Goal: Obtain resource: Download file/media

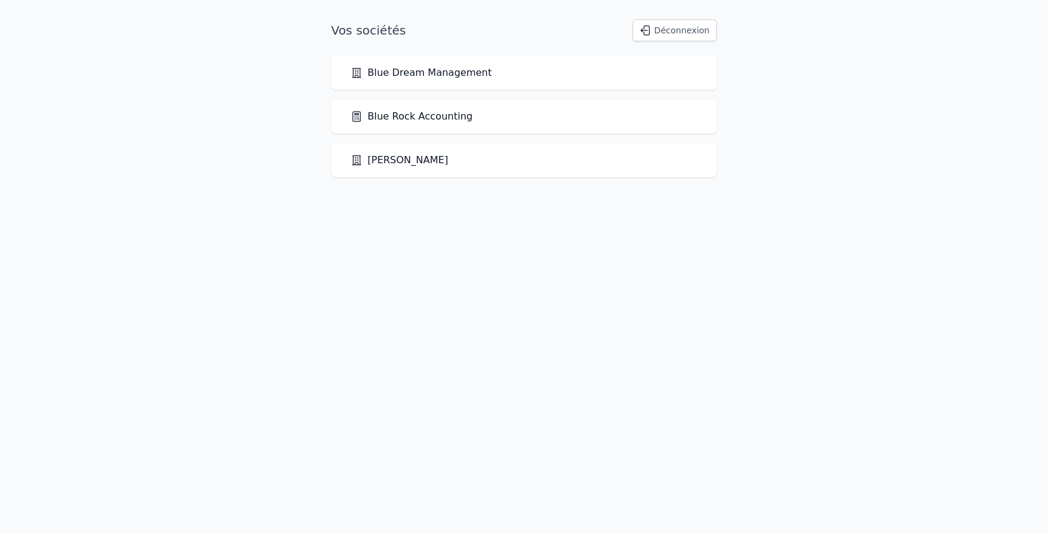
click at [427, 118] on link "Blue Rock Accounting" at bounding box center [412, 116] width 122 height 15
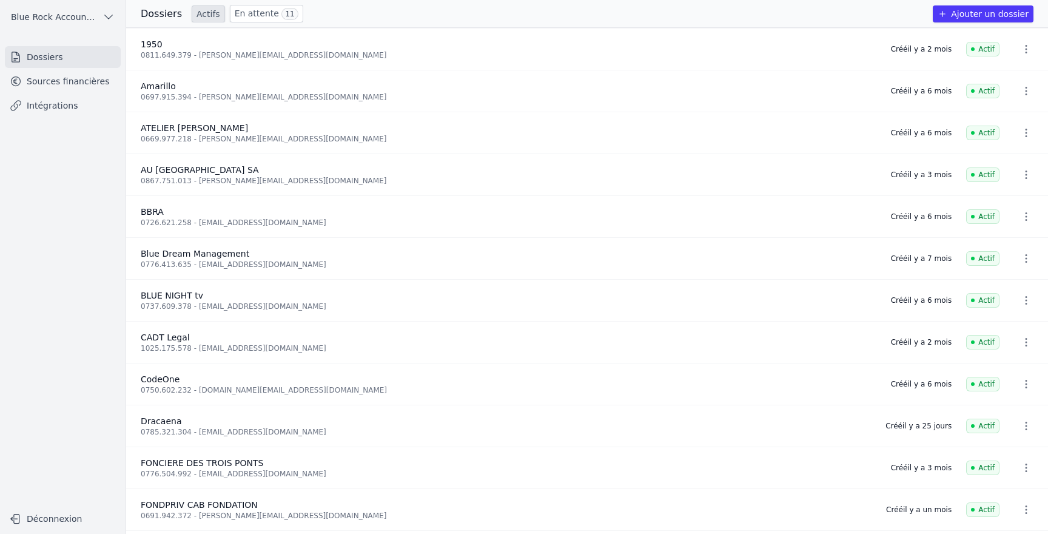
click at [99, 88] on link "Sources financières" at bounding box center [63, 81] width 116 height 22
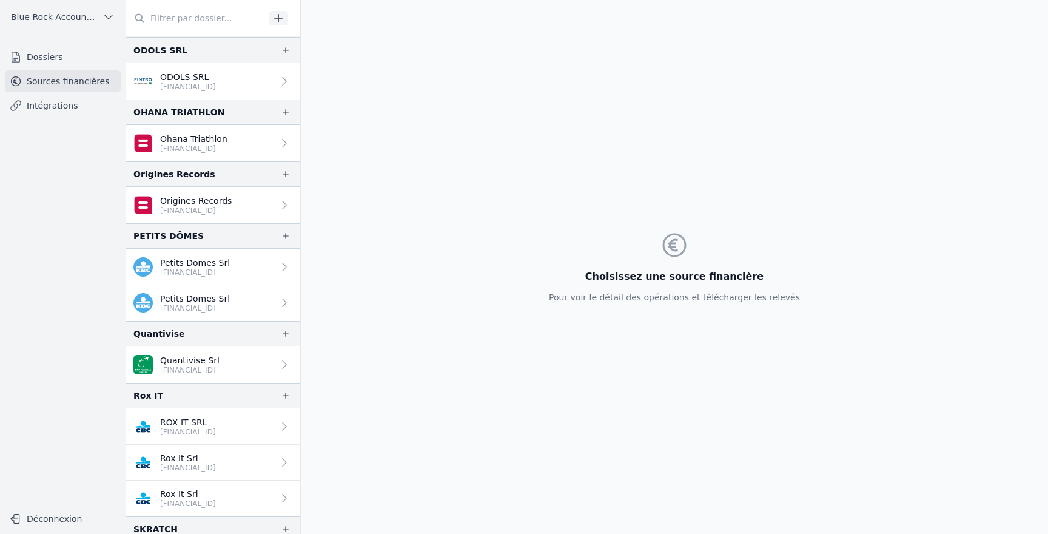
scroll to position [2069, 0]
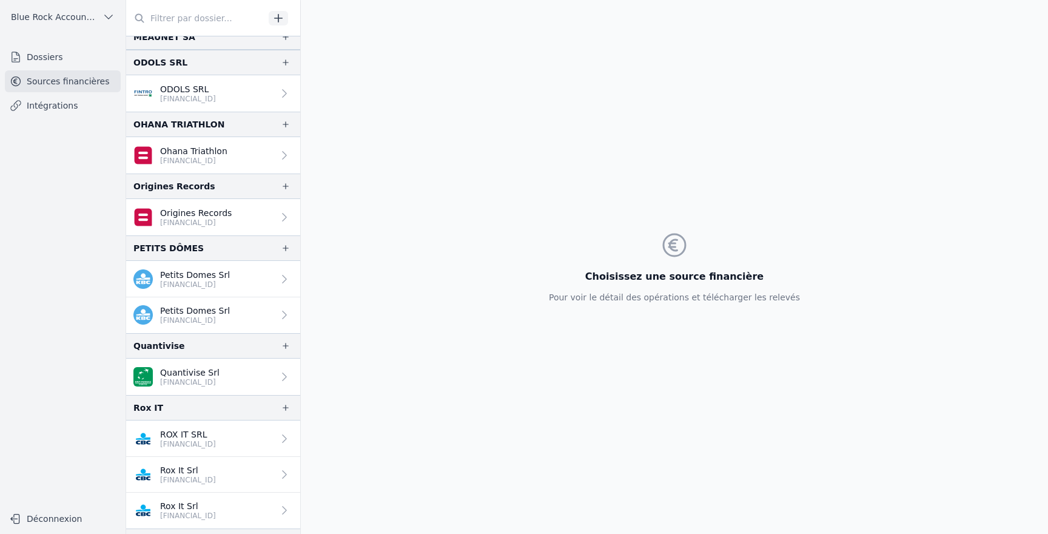
click at [226, 283] on p "[FINANCIAL_ID]" at bounding box center [195, 285] width 70 height 10
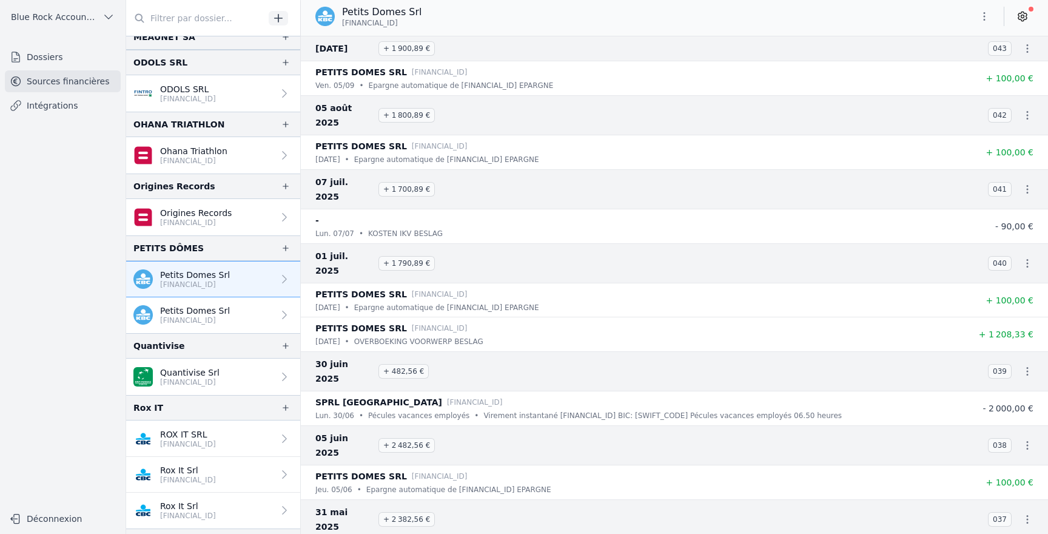
click at [245, 324] on link "Petits Domes Srl [FINANCIAL_ID]" at bounding box center [213, 315] width 174 height 36
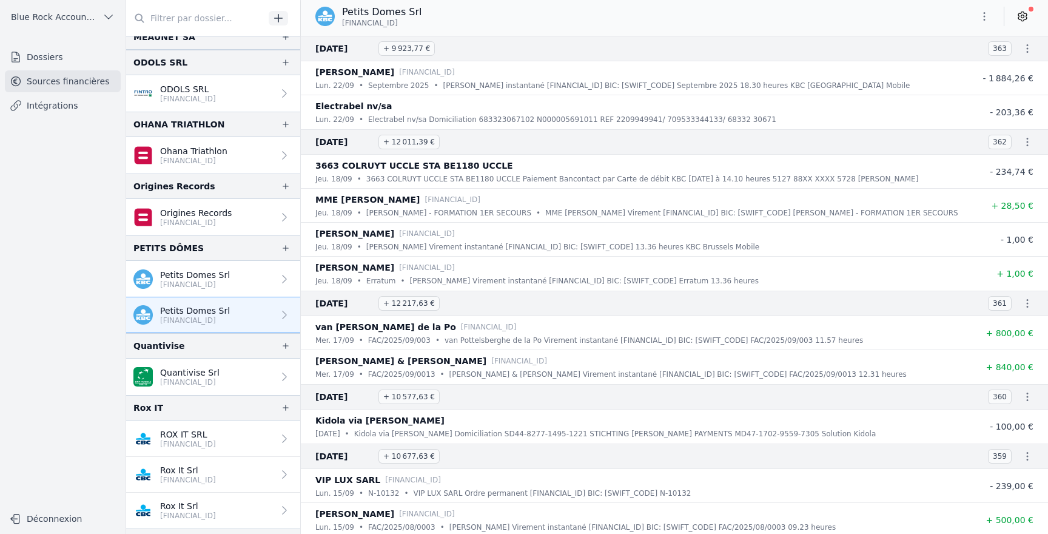
click at [254, 277] on link "Petits Domes Srl [FINANCIAL_ID]" at bounding box center [213, 279] width 174 height 36
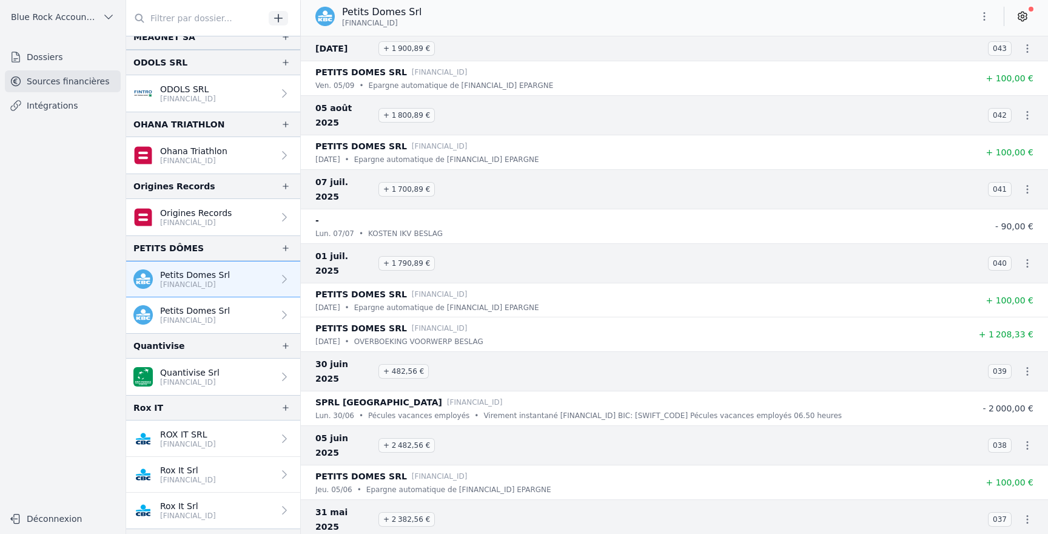
click at [985, 19] on icon "button" at bounding box center [984, 16] width 12 height 12
click at [964, 56] on button "Exporter" at bounding box center [955, 64] width 87 height 22
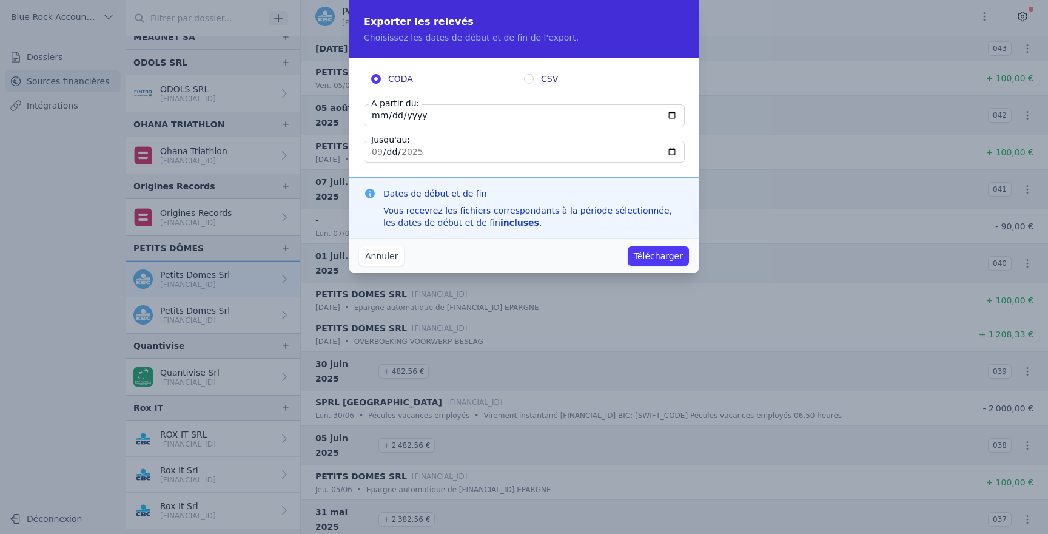
click at [454, 116] on input "[DATE]" at bounding box center [524, 115] width 321 height 22
type input "[DATE]"
click at [554, 75] on span "CSV" at bounding box center [549, 79] width 17 height 12
click at [534, 75] on input "CSV" at bounding box center [529, 79] width 10 height 10
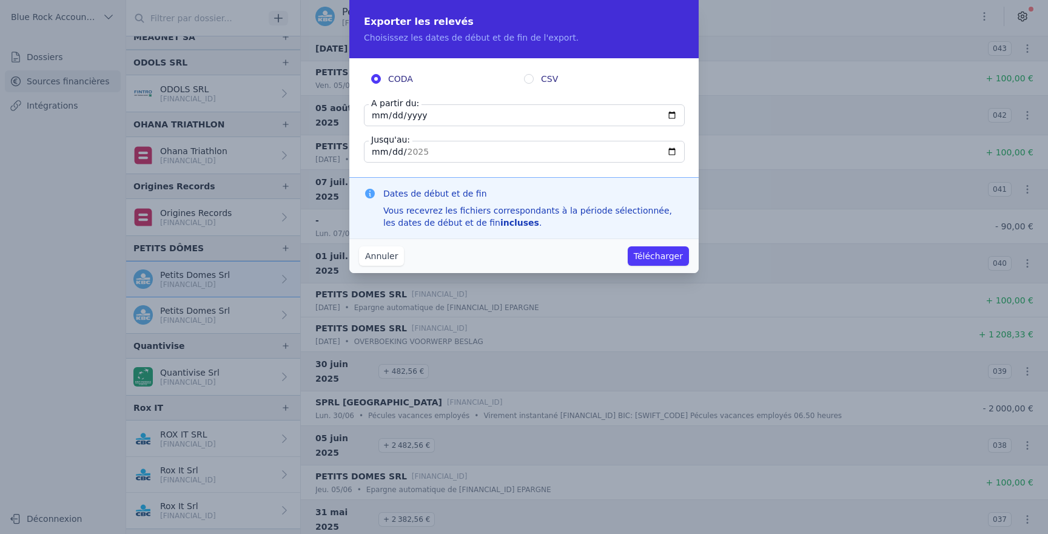
radio input "true"
radio input "false"
click at [685, 256] on button "Télécharger" at bounding box center [658, 255] width 61 height 19
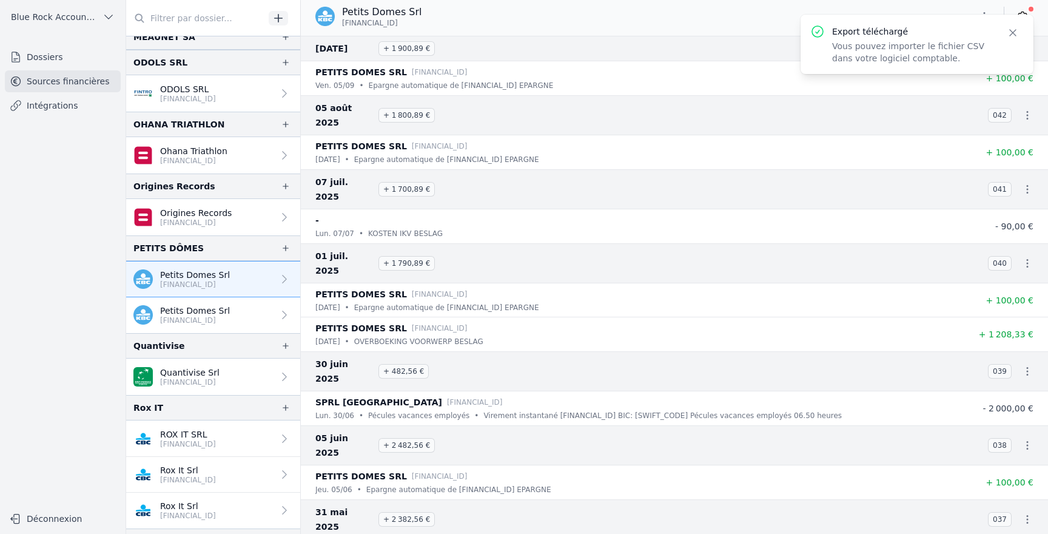
click at [170, 323] on p "[FINANCIAL_ID]" at bounding box center [195, 320] width 70 height 10
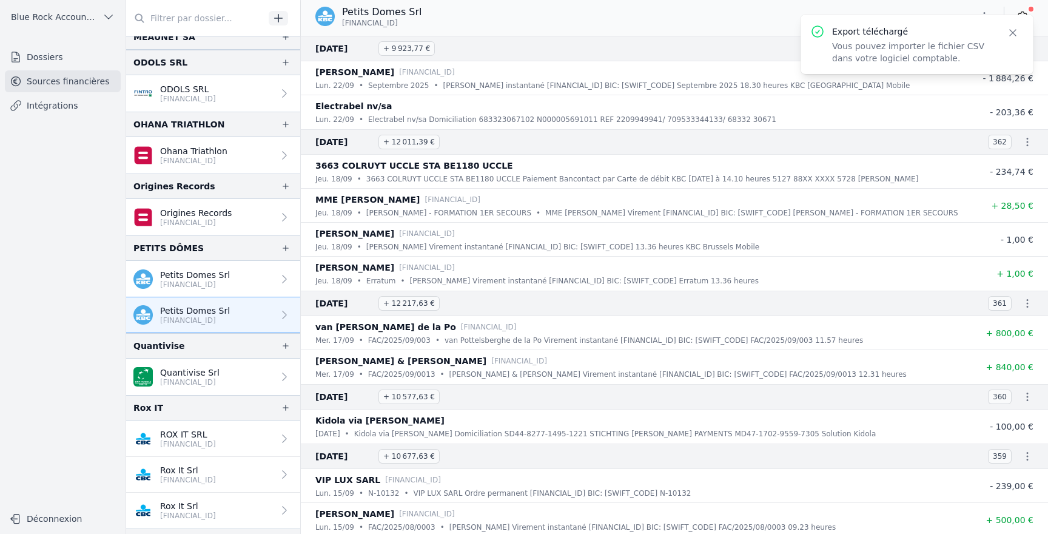
click at [1012, 31] on icon "button" at bounding box center [1013, 33] width 12 height 12
click at [990, 17] on icon "button" at bounding box center [984, 16] width 12 height 12
click at [956, 59] on button "Exporter" at bounding box center [955, 64] width 87 height 22
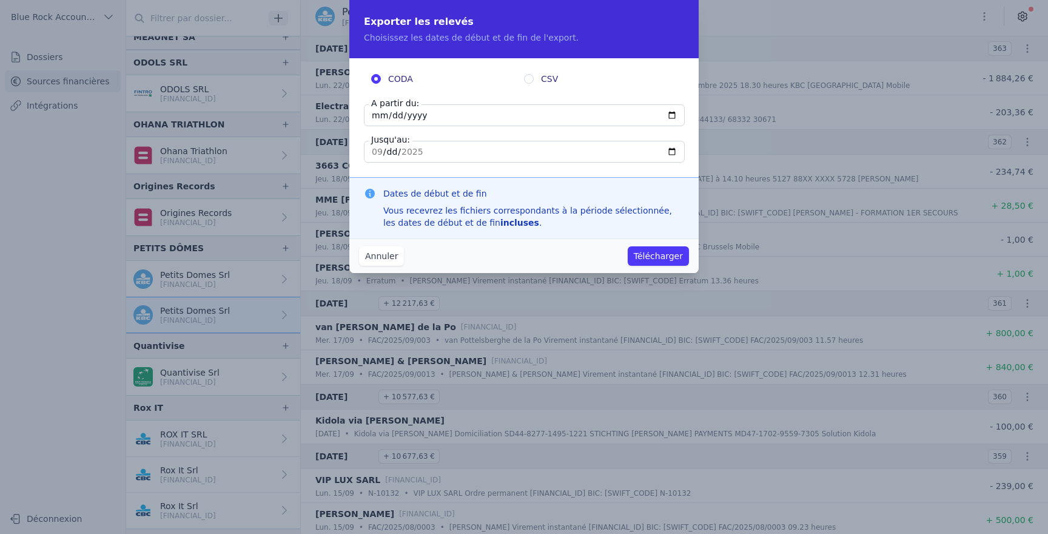
click at [444, 115] on input "[DATE]" at bounding box center [524, 115] width 321 height 22
type input "[DATE]"
type input "0203-01-01"
type input "[DATE]"
click at [522, 81] on label "CODA" at bounding box center [447, 79] width 153 height 12
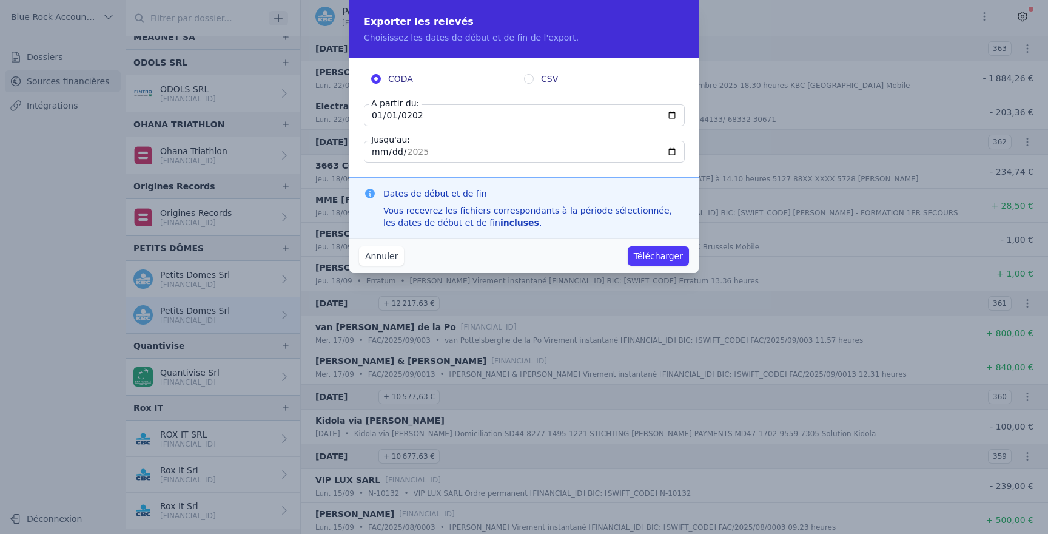
click at [381, 81] on input "CODA" at bounding box center [376, 79] width 10 height 10
click at [533, 79] on input "CSV" at bounding box center [529, 79] width 10 height 10
radio input "true"
radio input "false"
click at [674, 258] on button "Télécharger" at bounding box center [658, 255] width 61 height 19
